Goal: Transaction & Acquisition: Purchase product/service

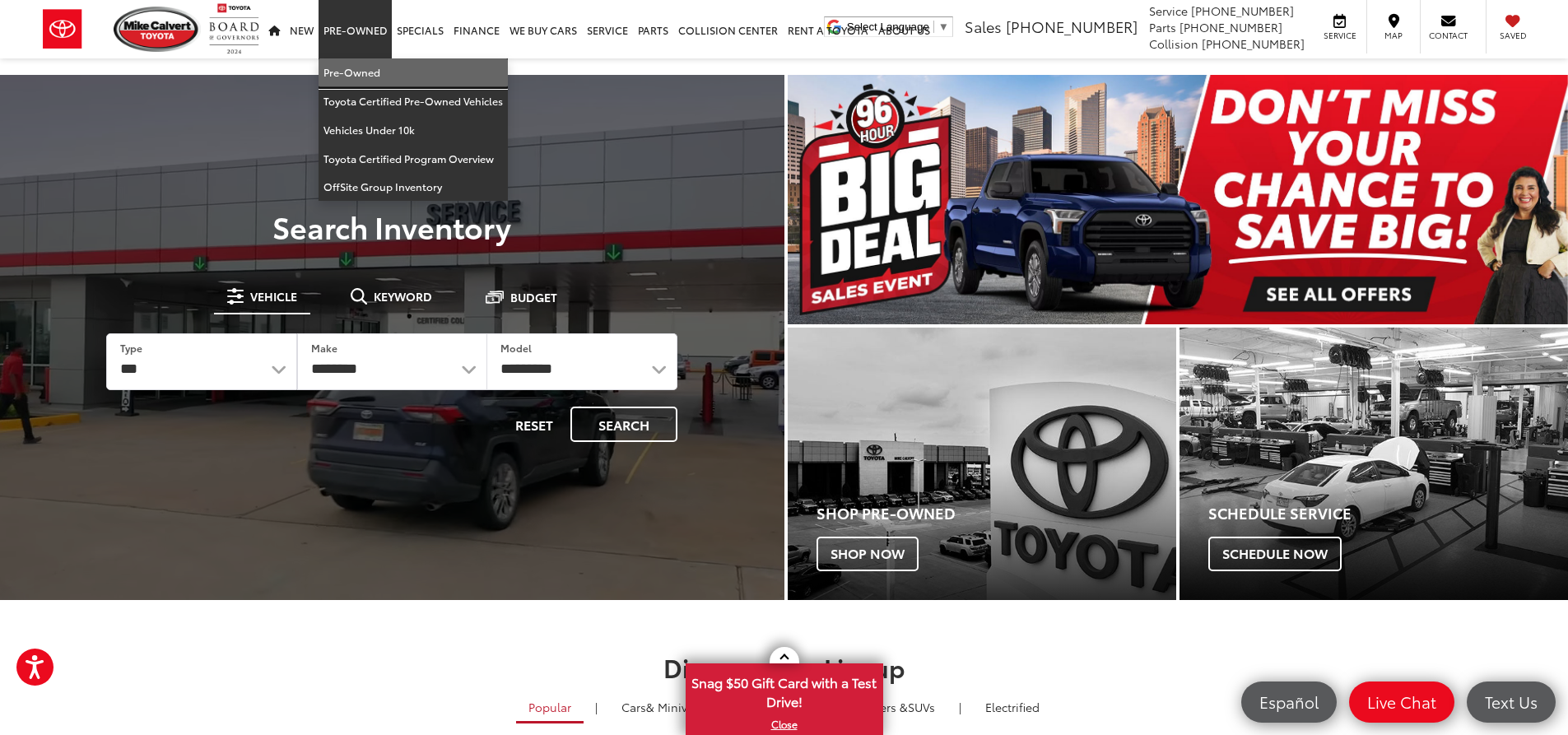
click at [373, 69] on link "Pre-Owned" at bounding box center [413, 72] width 190 height 29
